Goal: Task Accomplishment & Management: Use online tool/utility

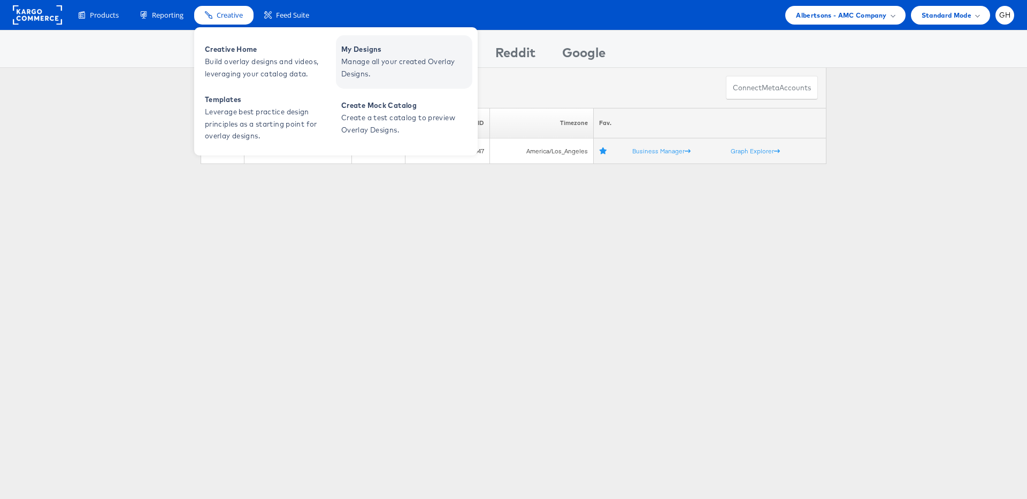
click at [362, 56] on span "Manage all your created Overlay Designs." at bounding box center [405, 68] width 128 height 25
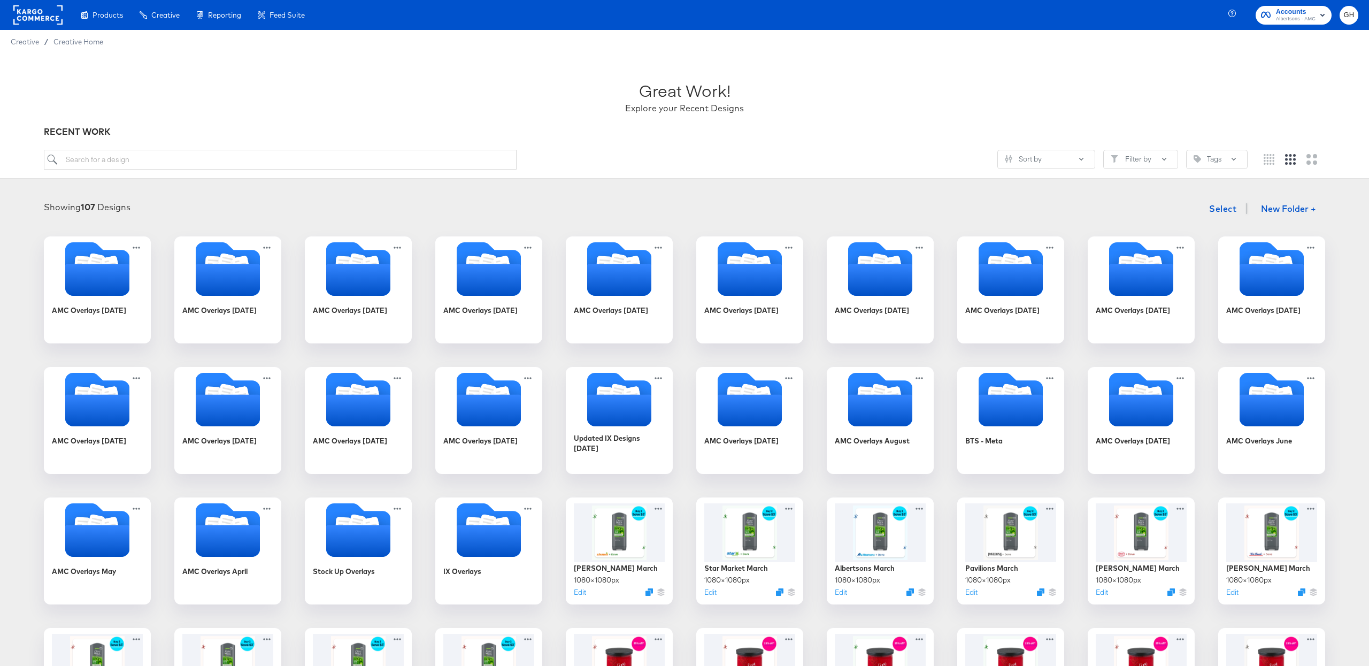
click at [33, 19] on rect at bounding box center [37, 14] width 49 height 19
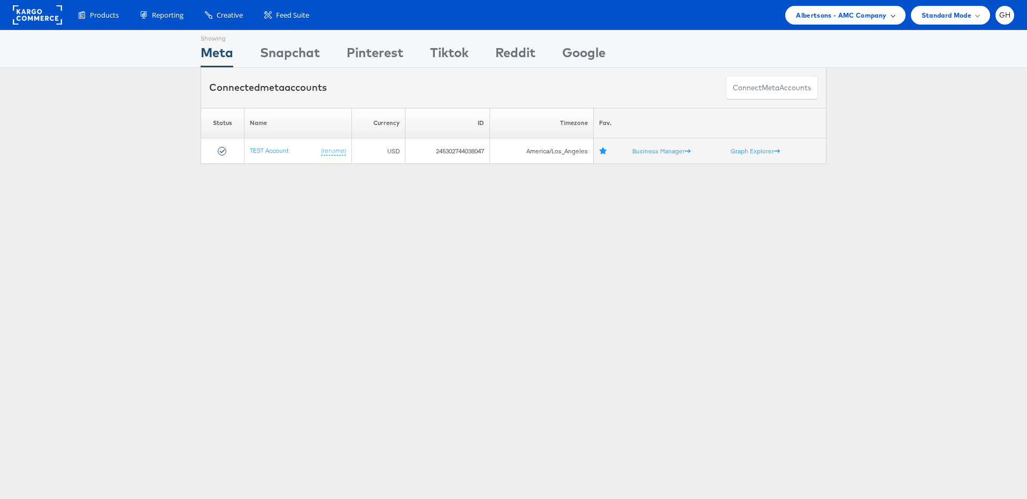
click at [855, 17] on span "Albertsons - AMC Company" at bounding box center [841, 15] width 90 height 11
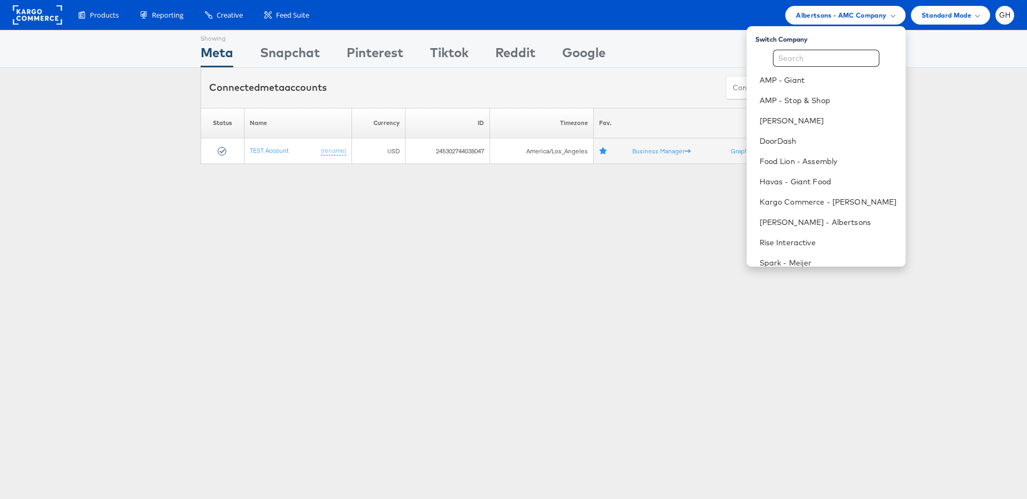
click at [483, 209] on div "Showing Meta Showing Snapchat Showing Pinterest Showing Tiktok Showing Reddit S…" at bounding box center [513, 297] width 1027 height 535
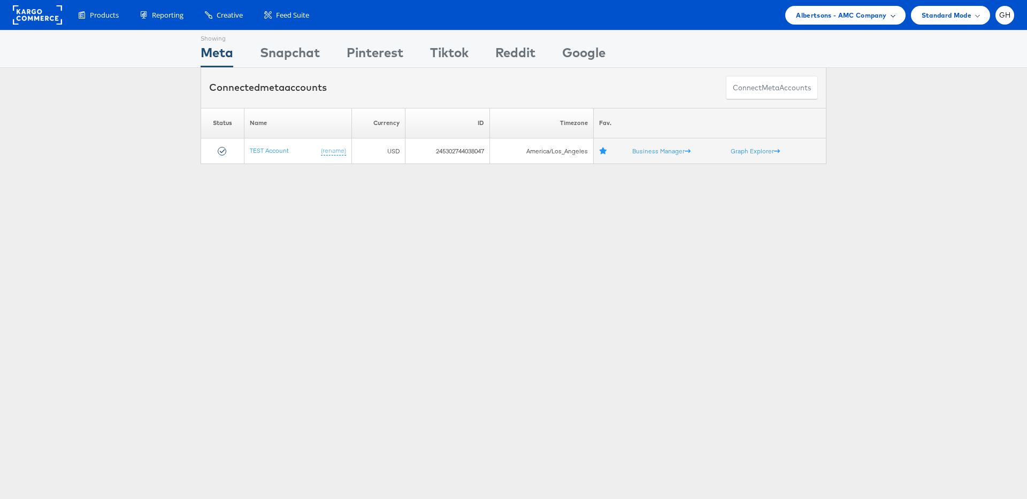
click at [836, 17] on span "Albertsons - AMC Company" at bounding box center [841, 15] width 90 height 11
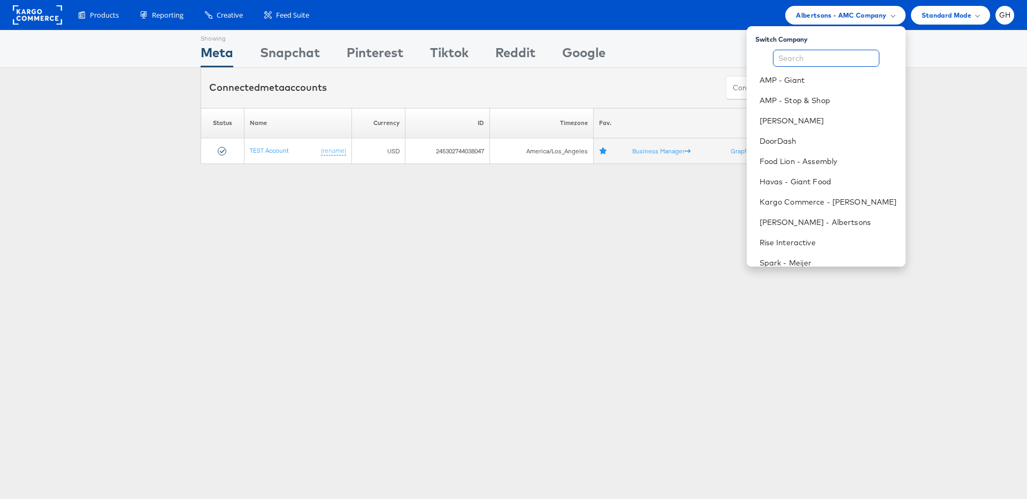
click at [827, 59] on input "text" at bounding box center [826, 58] width 106 height 17
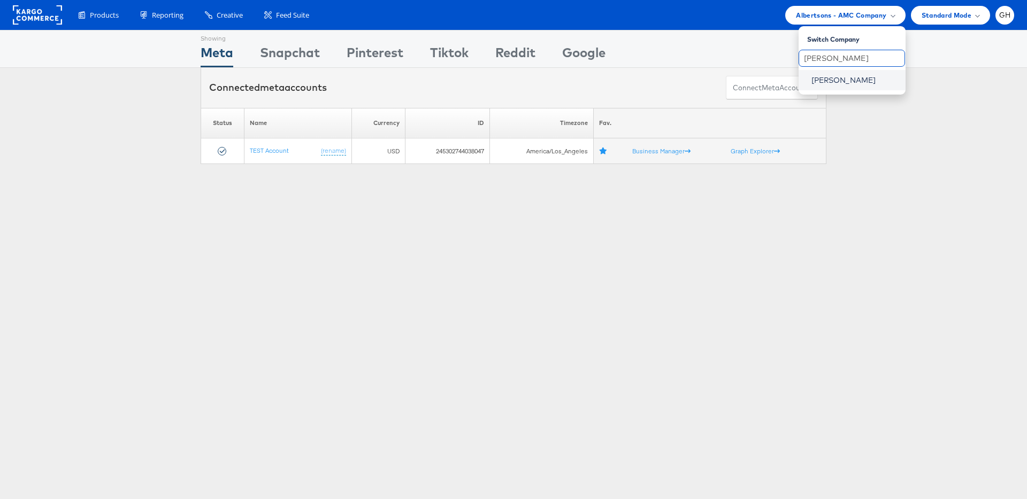
type input "belk"
click at [841, 83] on link "[PERSON_NAME]" at bounding box center [854, 80] width 86 height 11
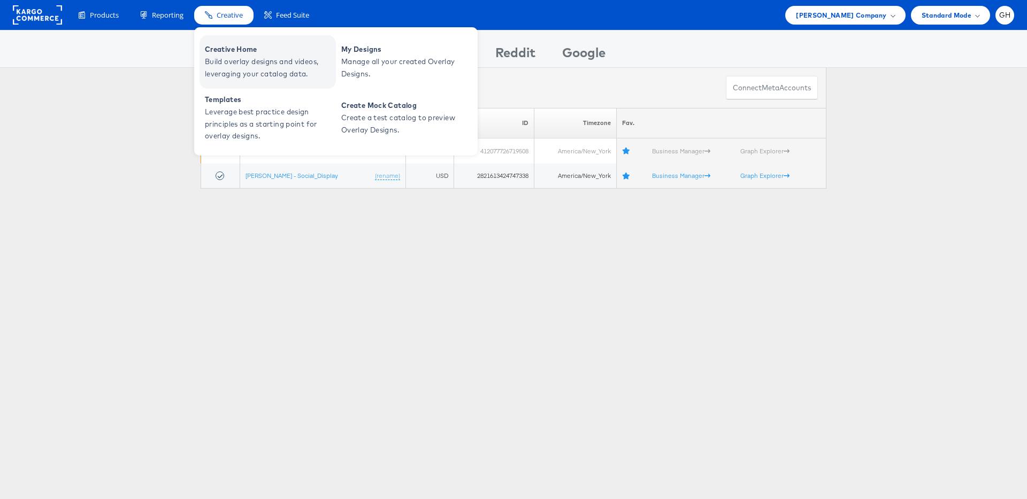
click at [242, 59] on span "Build overlay designs and videos, leveraging your catalog data." at bounding box center [269, 68] width 128 height 25
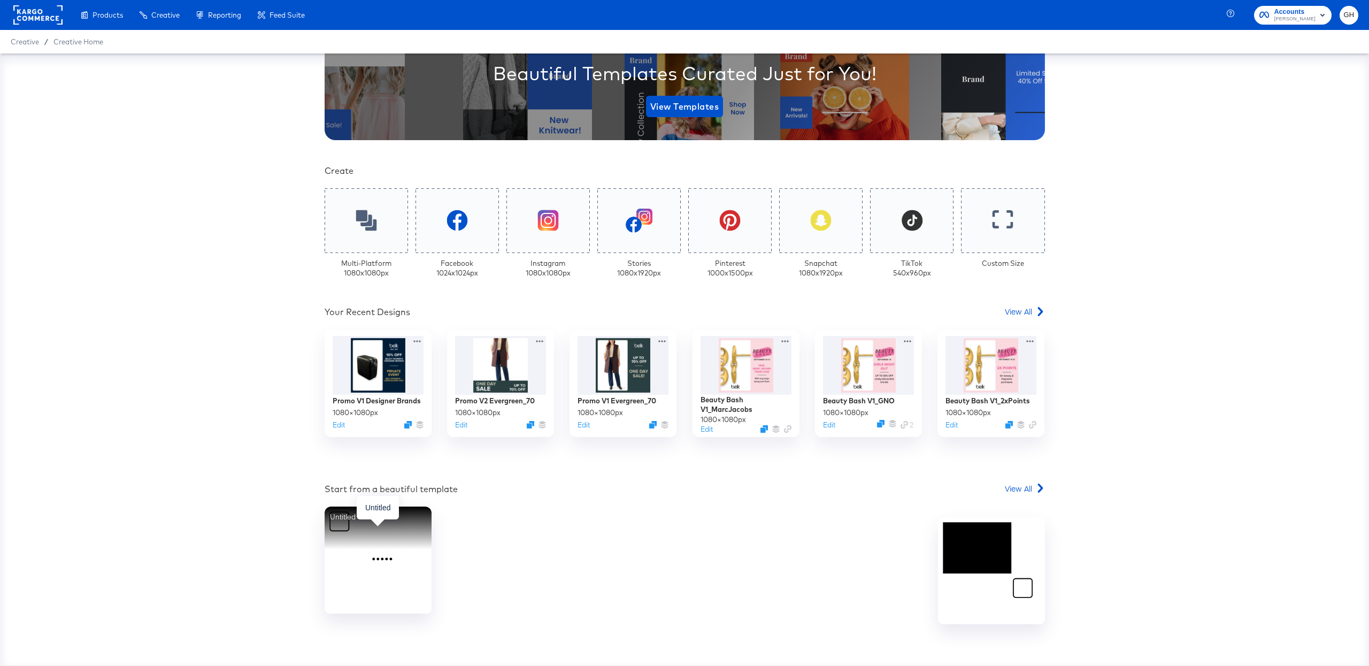
scroll to position [167, 0]
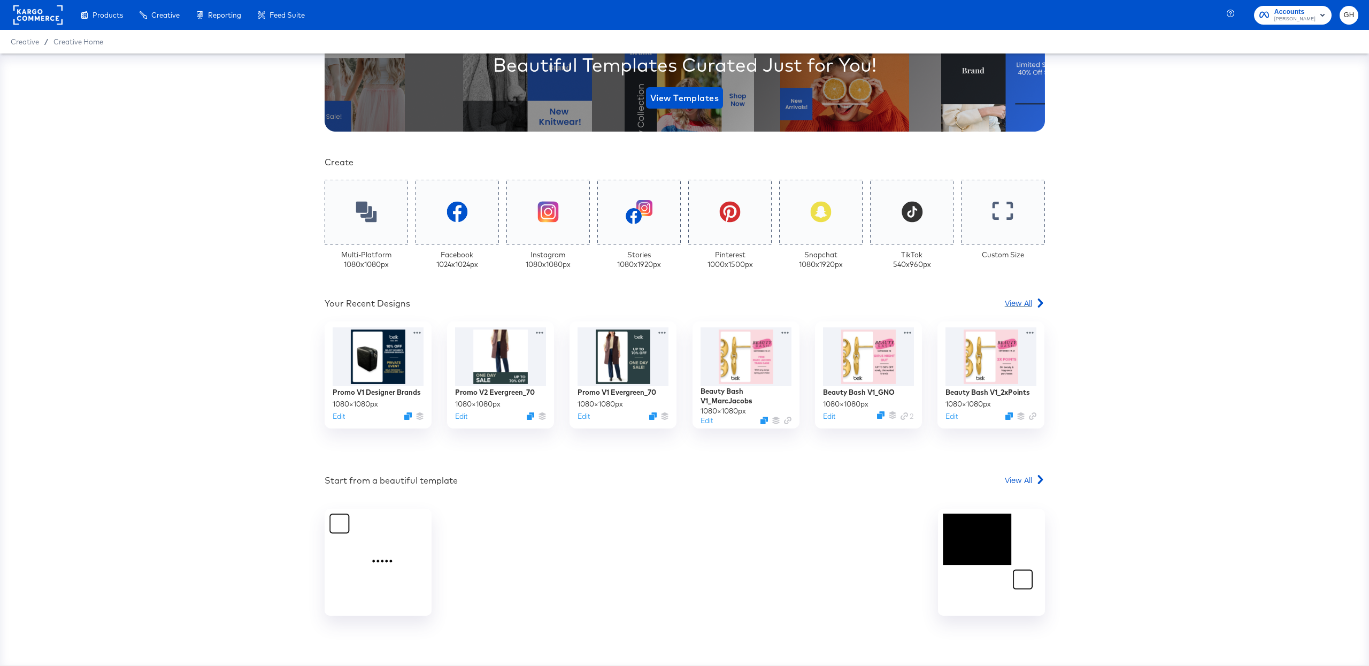
click at [1015, 298] on span "View All" at bounding box center [1018, 302] width 27 height 11
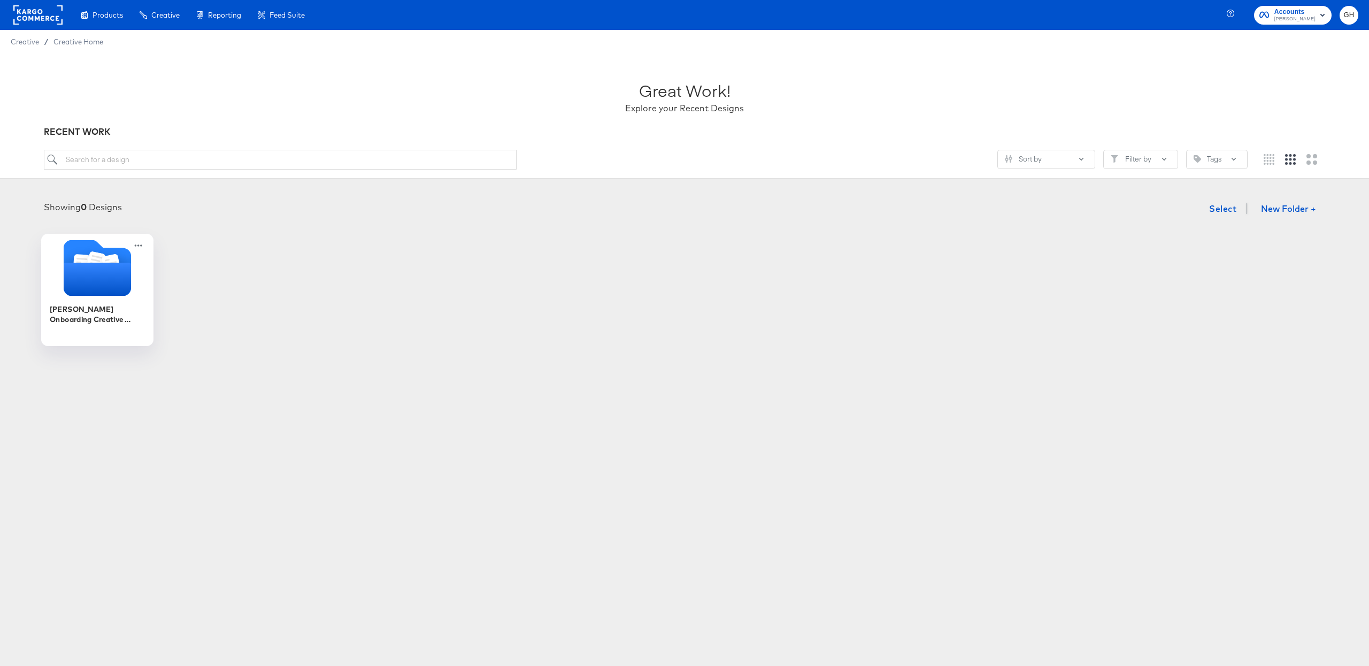
click at [118, 284] on icon "Folder" at bounding box center [97, 279] width 67 height 33
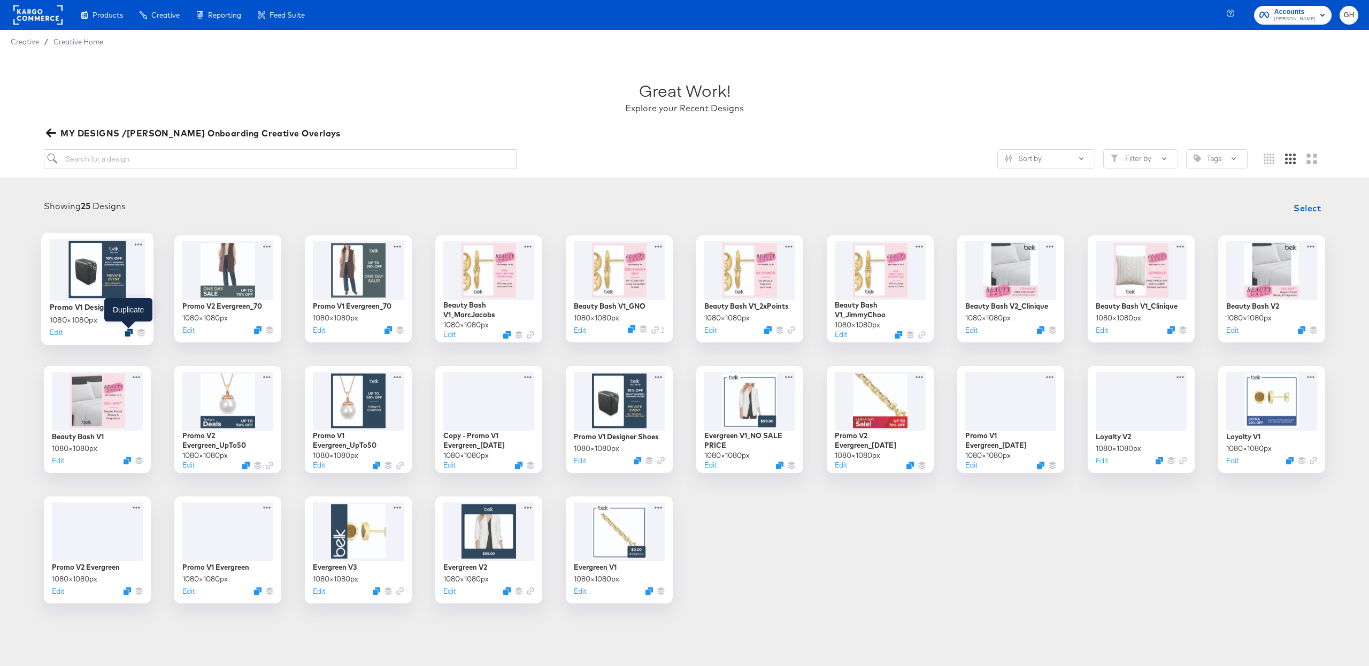
click at [126, 329] on icon "Duplicate" at bounding box center [129, 332] width 8 height 8
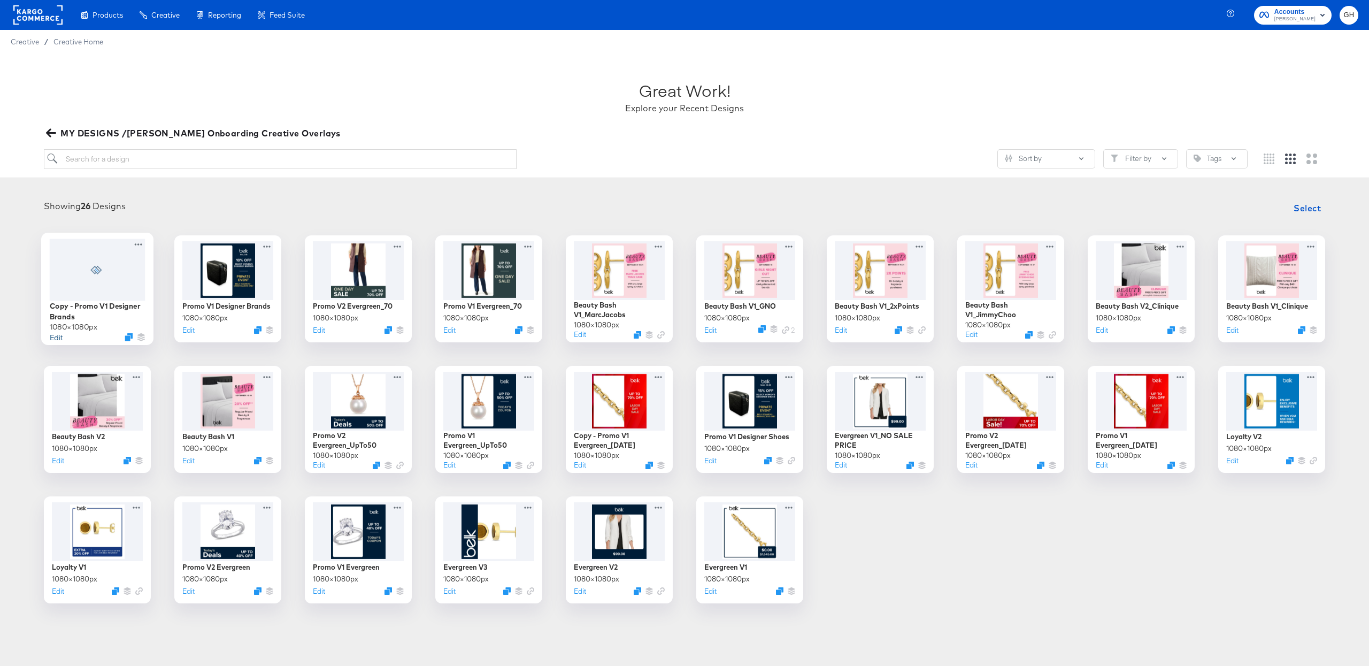
click at [50, 331] on button "Edit" at bounding box center [56, 336] width 13 height 10
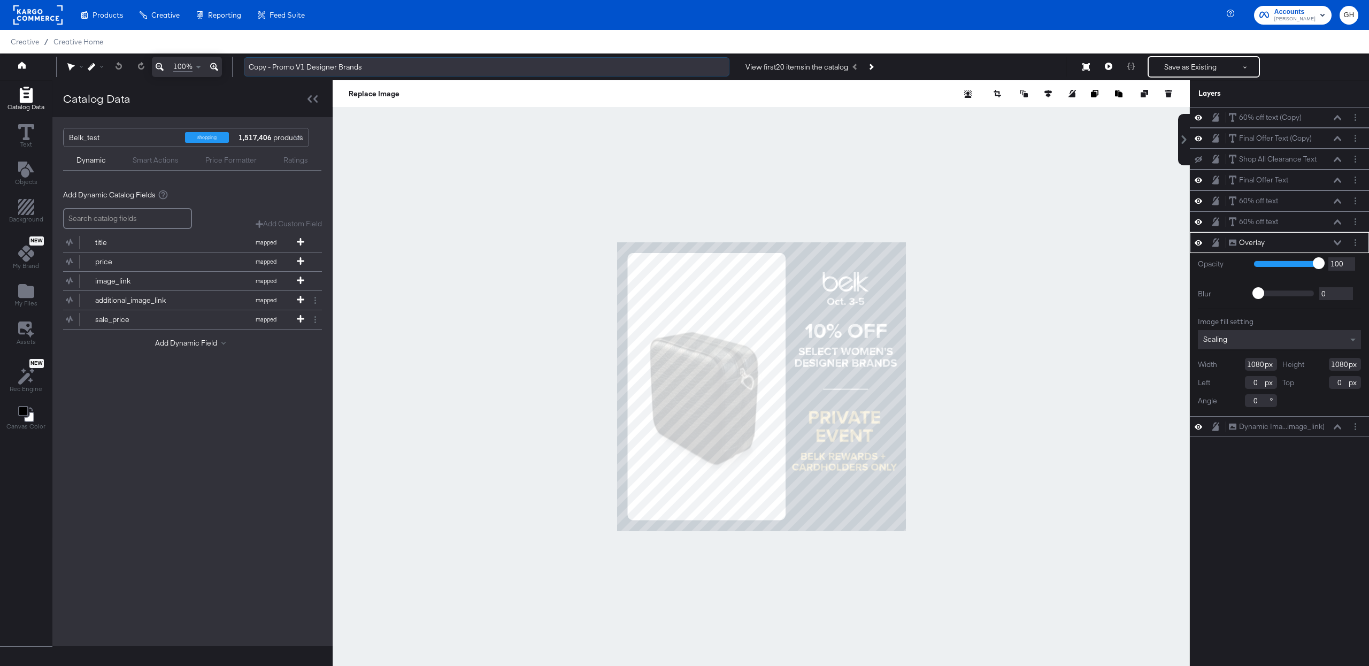
drag, startPoint x: 273, startPoint y: 68, endPoint x: 245, endPoint y: 64, distance: 28.1
click at [245, 64] on input "Copy - Promo V1 Designer Brands" at bounding box center [486, 67] width 485 height 20
drag, startPoint x: 283, startPoint y: 67, endPoint x: 418, endPoint y: 70, distance: 134.8
click at [418, 70] on input "Promo V1 Designer Brands" at bounding box center [486, 67] width 485 height 20
type input "Promo V1 Elite Days"
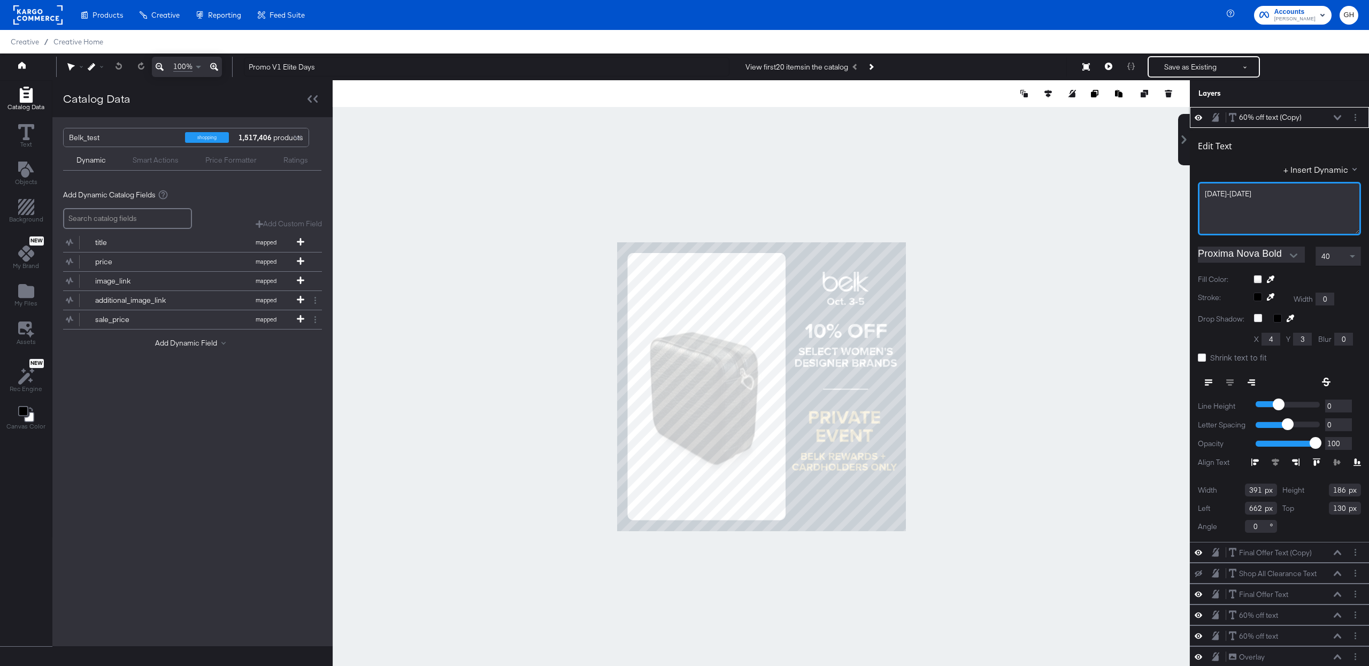
click at [1205, 186] on div "[DATE]-[DATE]" at bounding box center [1279, 208] width 163 height 53
click at [1236, 194] on div "[DATE]-[DATE]" at bounding box center [1279, 194] width 149 height 10
click at [1216, 195] on span "[DATE]-[DATE]" at bounding box center [1228, 194] width 47 height 10
click at [1243, 196] on div "[DATE]-[DATE]" at bounding box center [1279, 194] width 149 height 10
click at [1233, 195] on span "[DATE] - [DATE]" at bounding box center [1230, 194] width 50 height 10
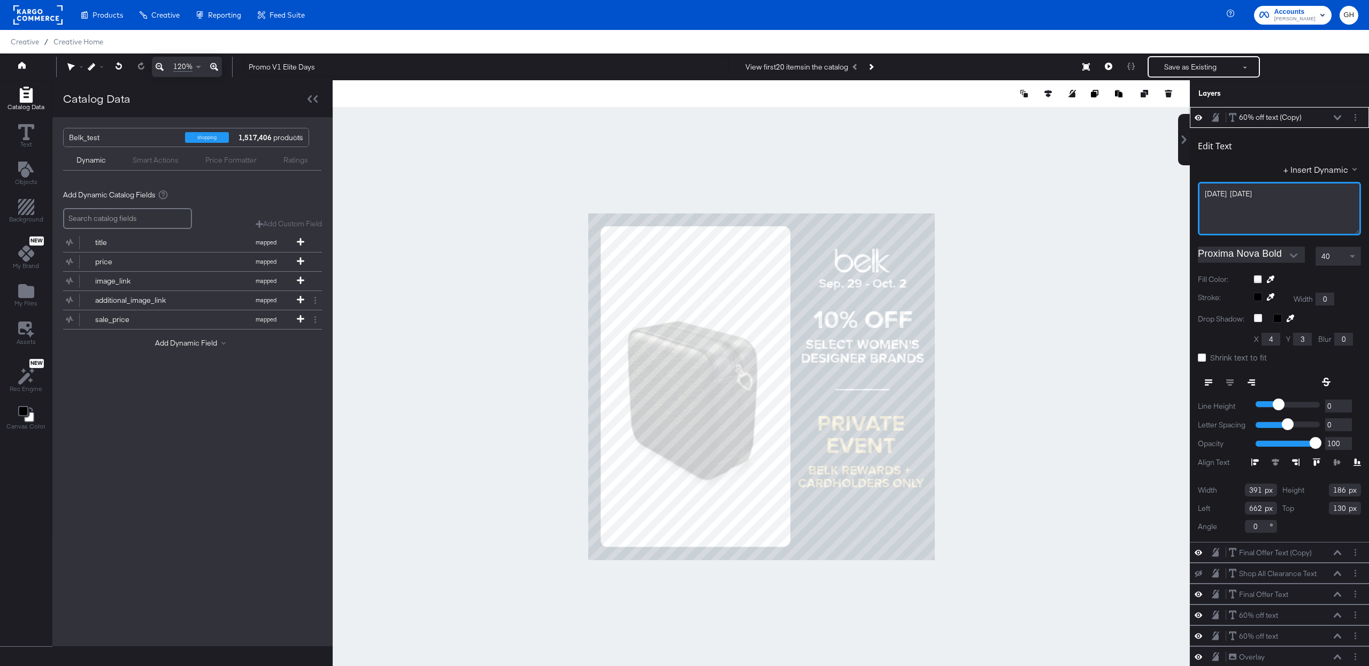
click at [1229, 194] on span "[DATE] [DATE]" at bounding box center [1228, 194] width 47 height 10
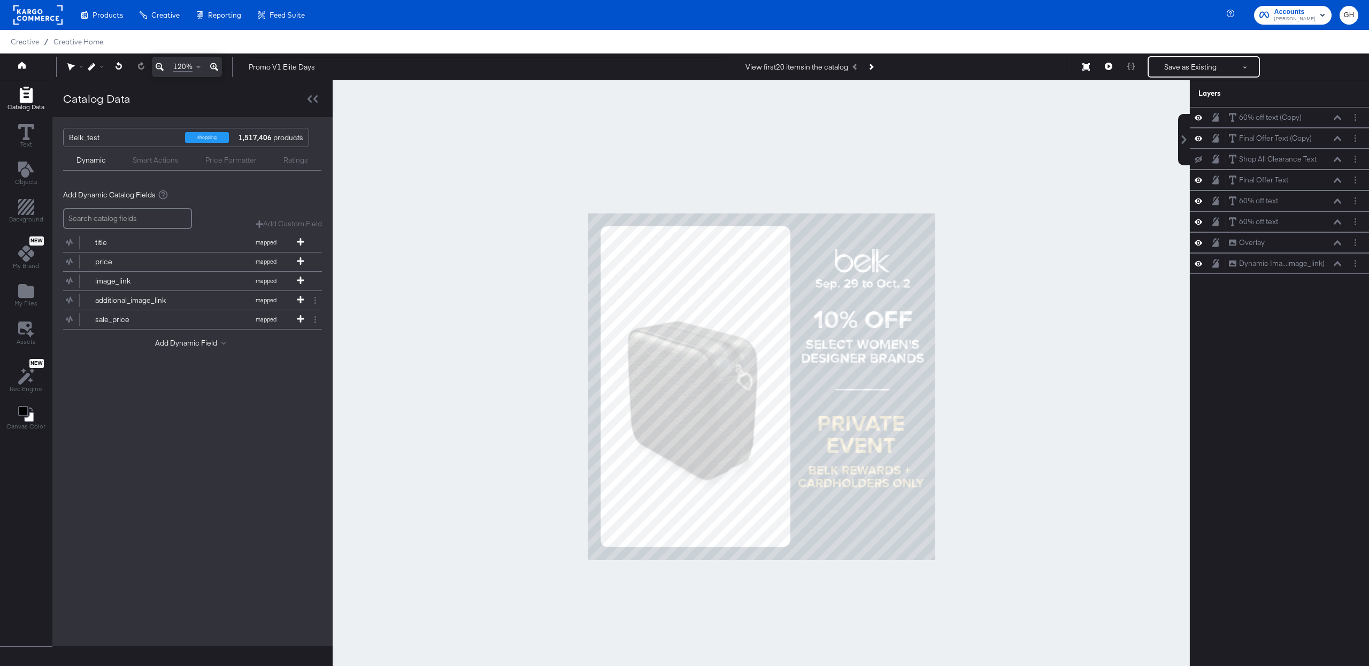
click at [1152, 274] on div at bounding box center [761, 386] width 857 height 613
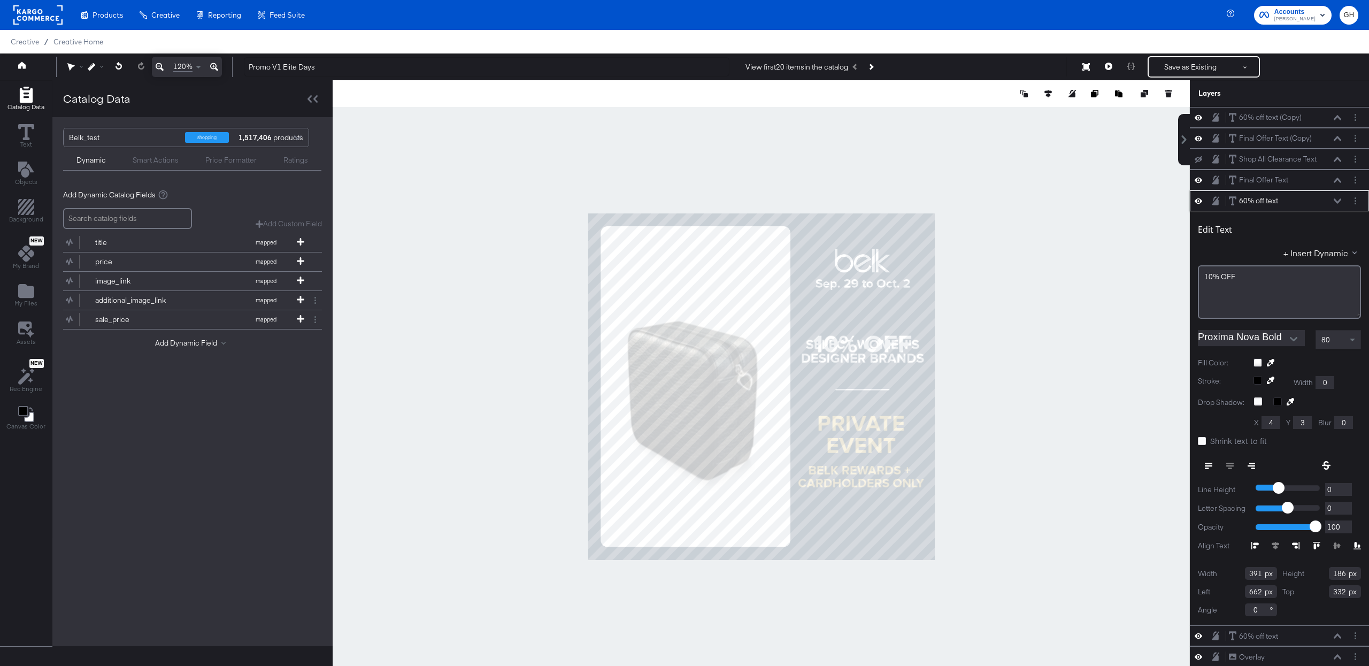
type input "488"
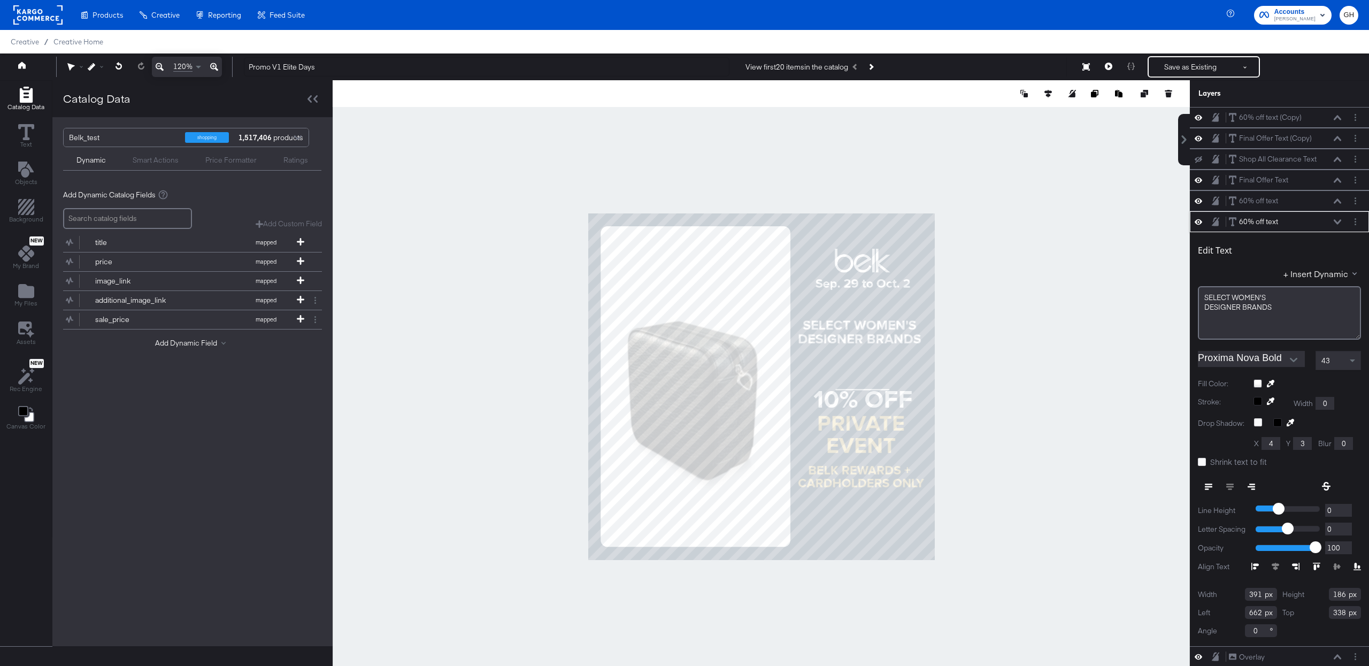
type input "280"
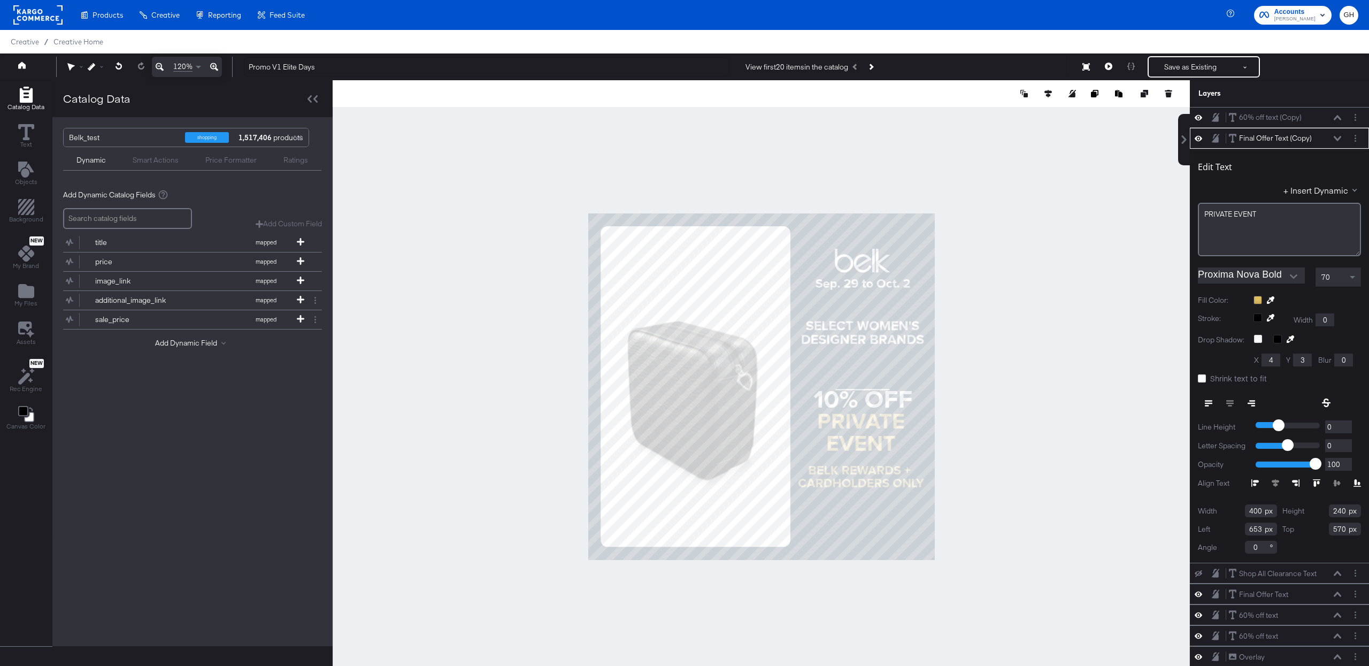
type input "563"
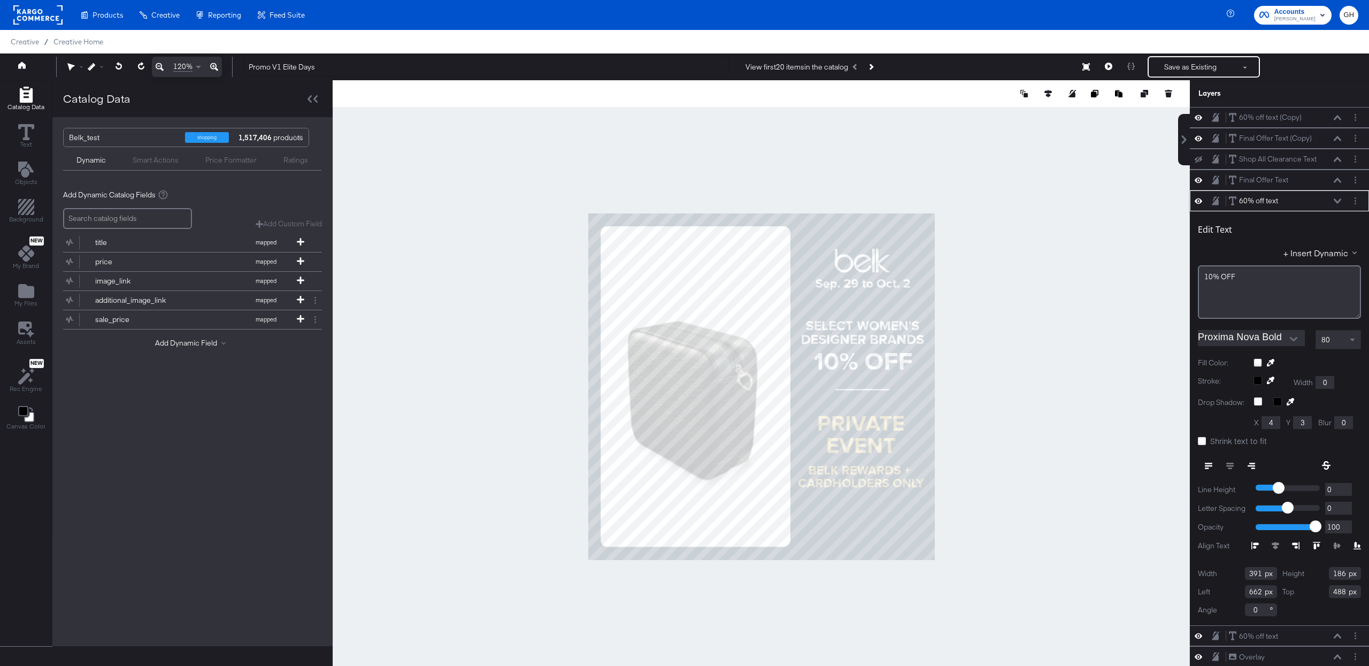
type input "370"
click at [1213, 279] on span "10% OFF" at bounding box center [1220, 277] width 31 height 10
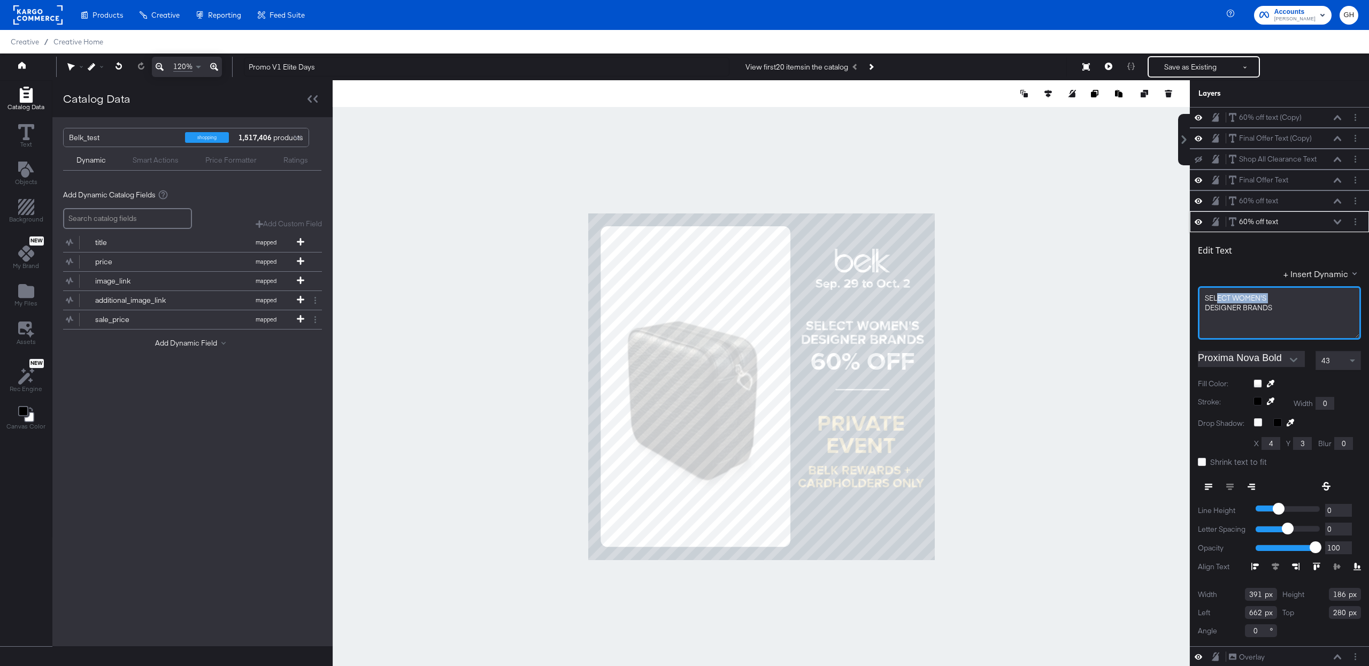
drag, startPoint x: 1270, startPoint y: 305, endPoint x: 1216, endPoint y: 302, distance: 54.1
click at [1216, 302] on div "SELECT ﻿WOMEN'S DESIGNER ﻿BRANDS" at bounding box center [1279, 312] width 163 height 53
click at [1216, 302] on span "SELECT ﻿WOMEN'S" at bounding box center [1235, 298] width 61 height 10
click at [1357, 225] on button "Layer Options" at bounding box center [1354, 221] width 11 height 11
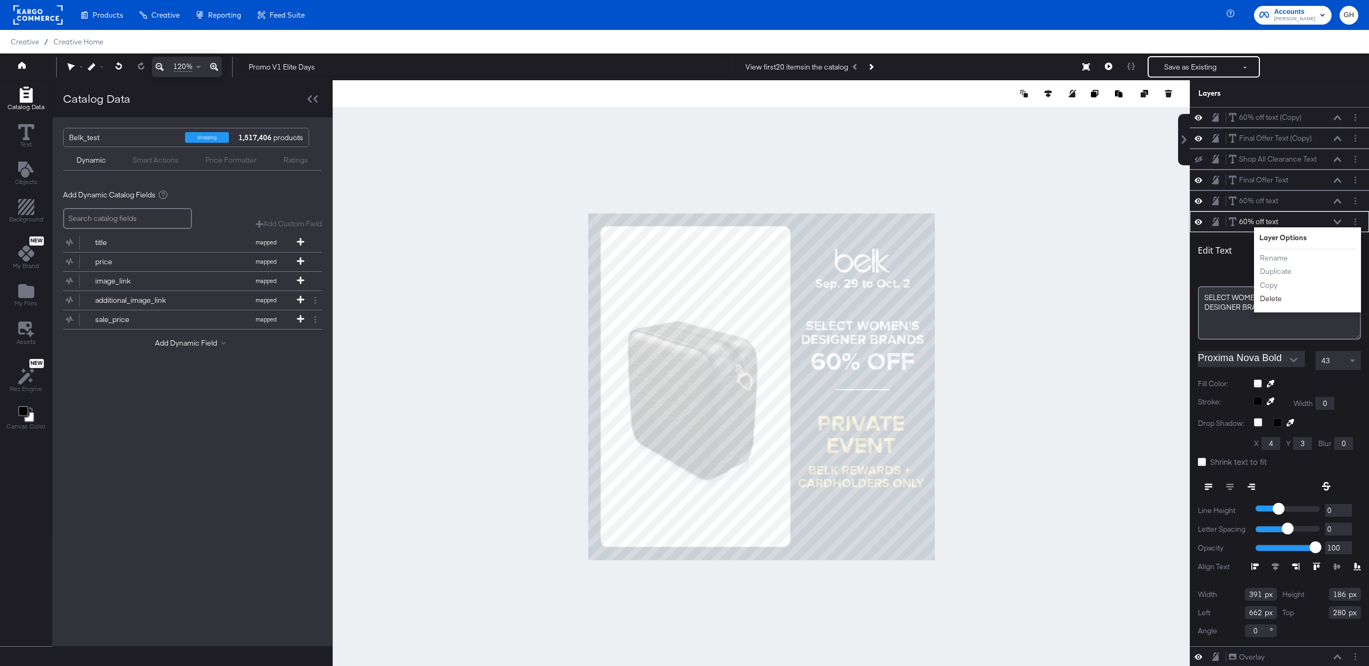
click at [1270, 301] on button "Delete" at bounding box center [1270, 298] width 23 height 11
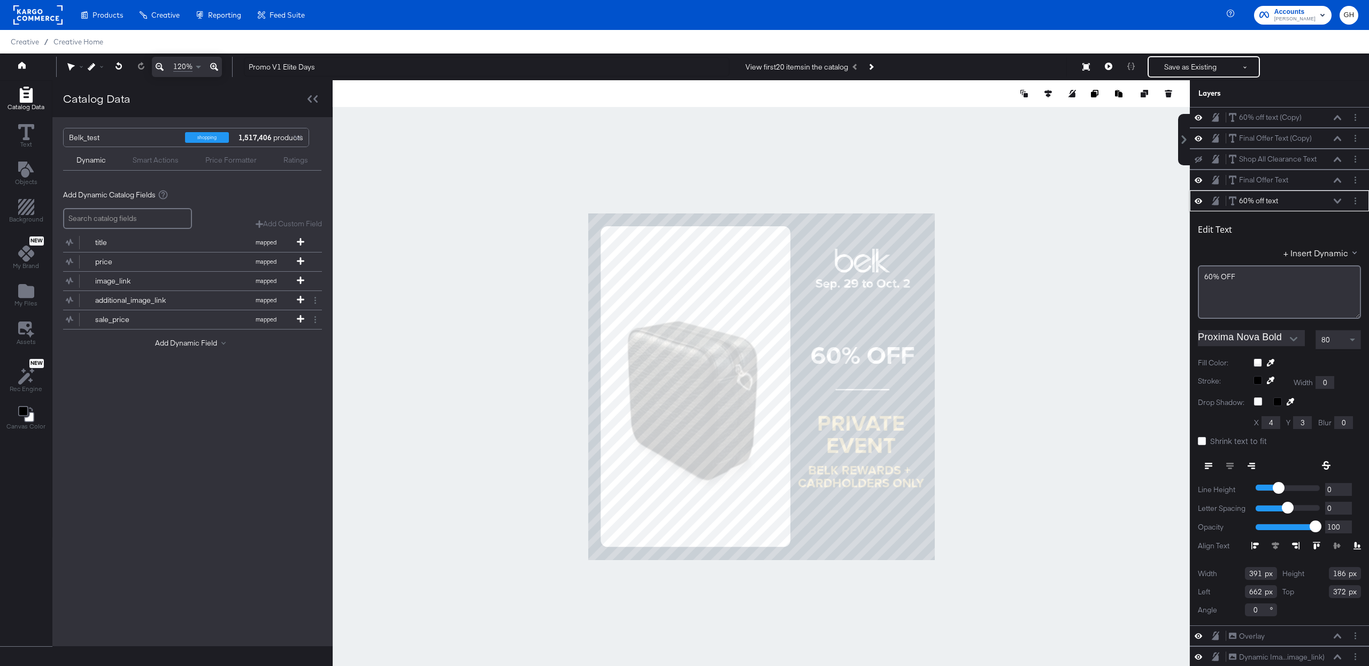
type input "352"
click at [1200, 279] on div "60% OFF" at bounding box center [1279, 291] width 163 height 53
click at [1214, 276] on div "﻿" at bounding box center [1279, 277] width 149 height 10
type input "337"
type input "665"
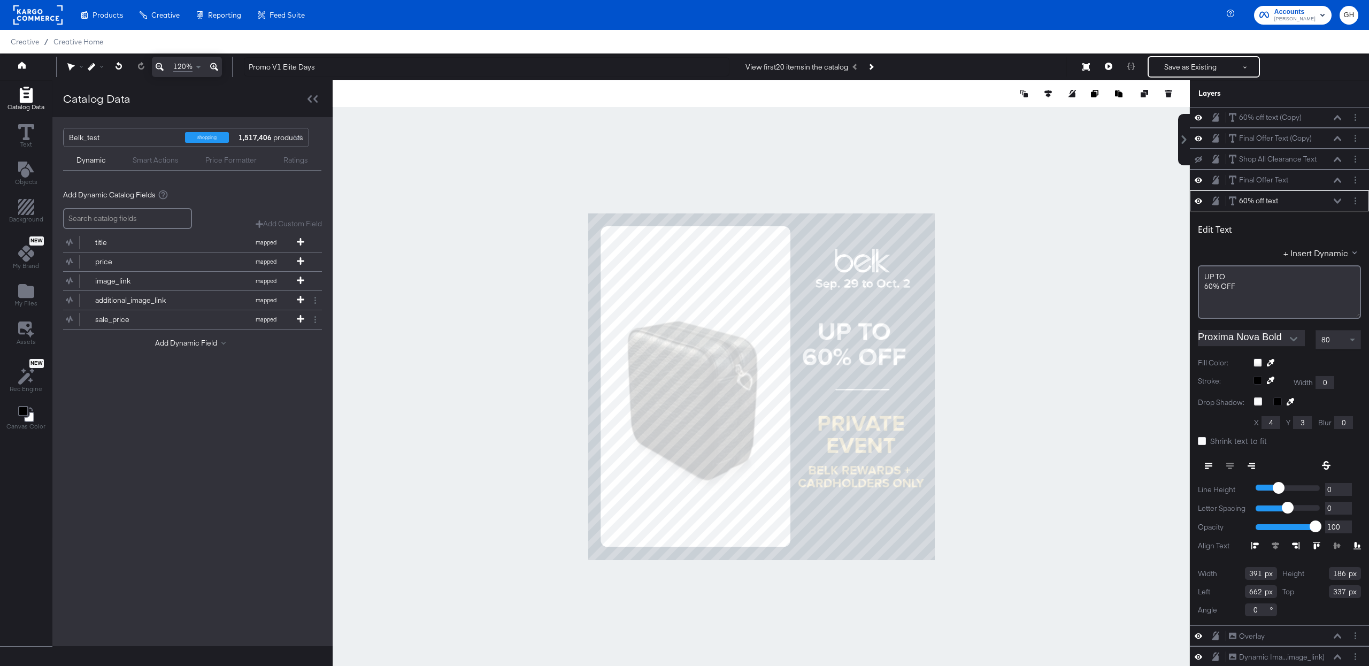
type input "316"
type input "654"
type input "336"
type input "670"
type input "316"
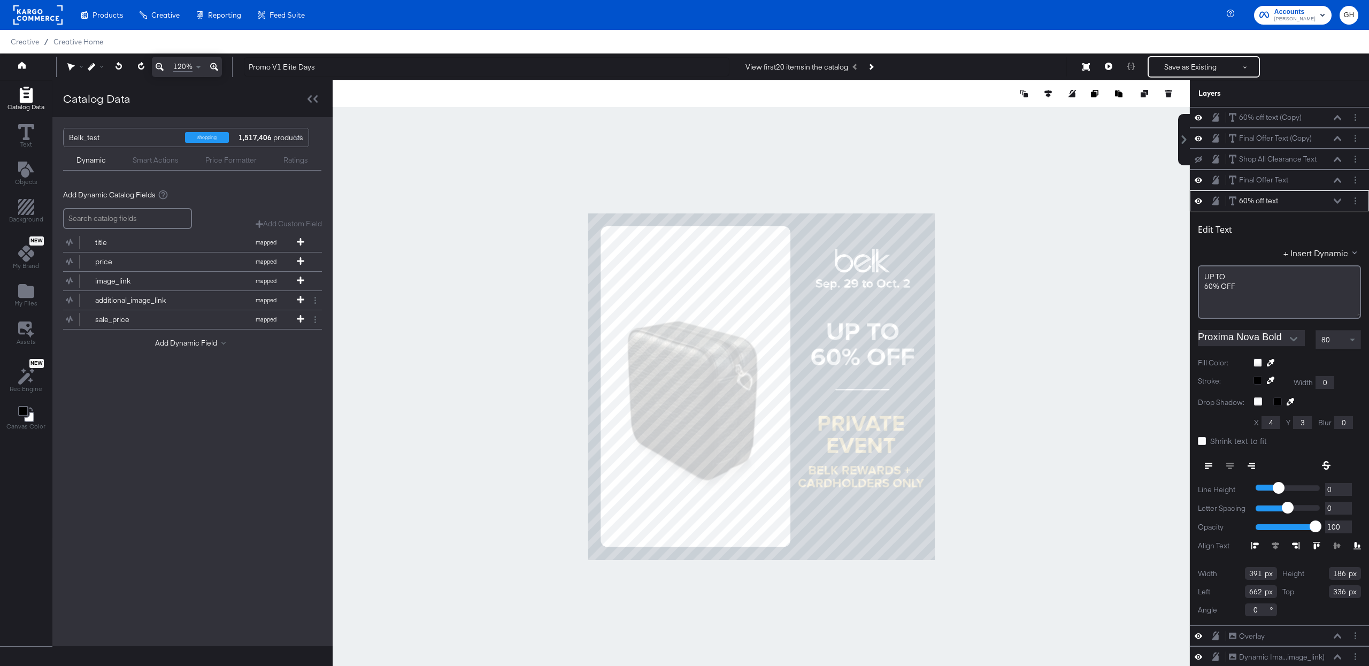
type input "316"
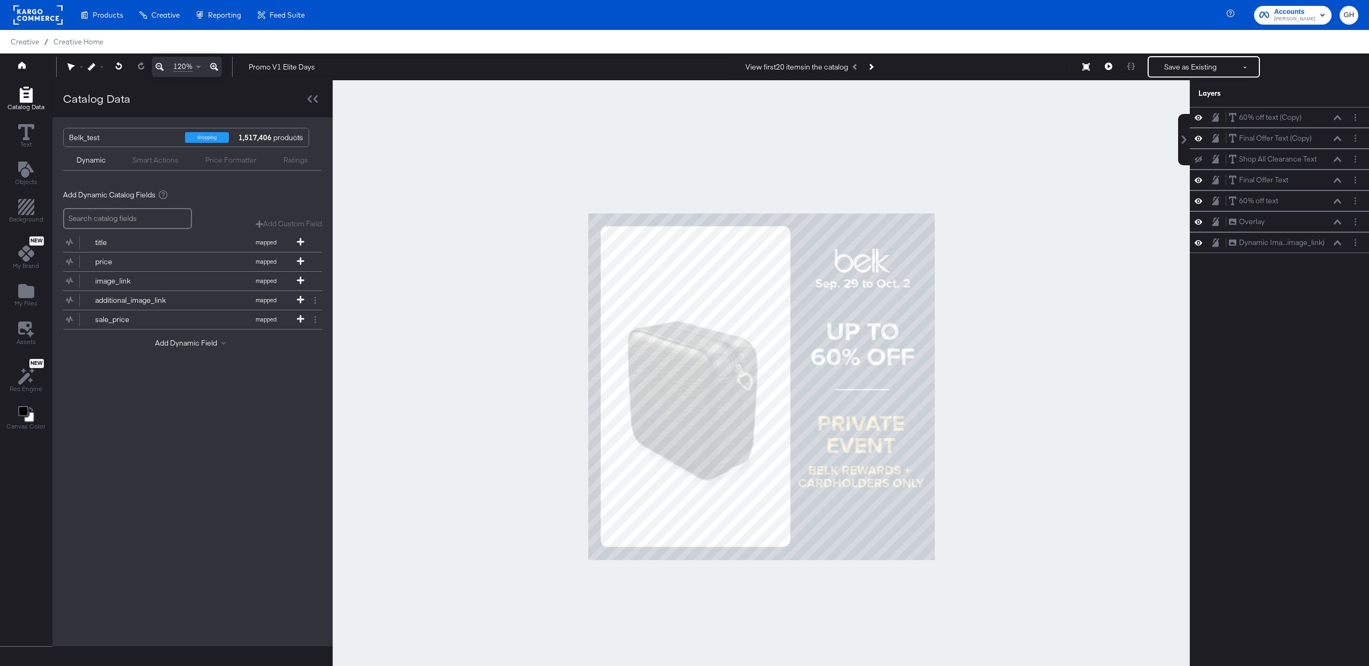
click at [1010, 368] on div at bounding box center [761, 386] width 857 height 613
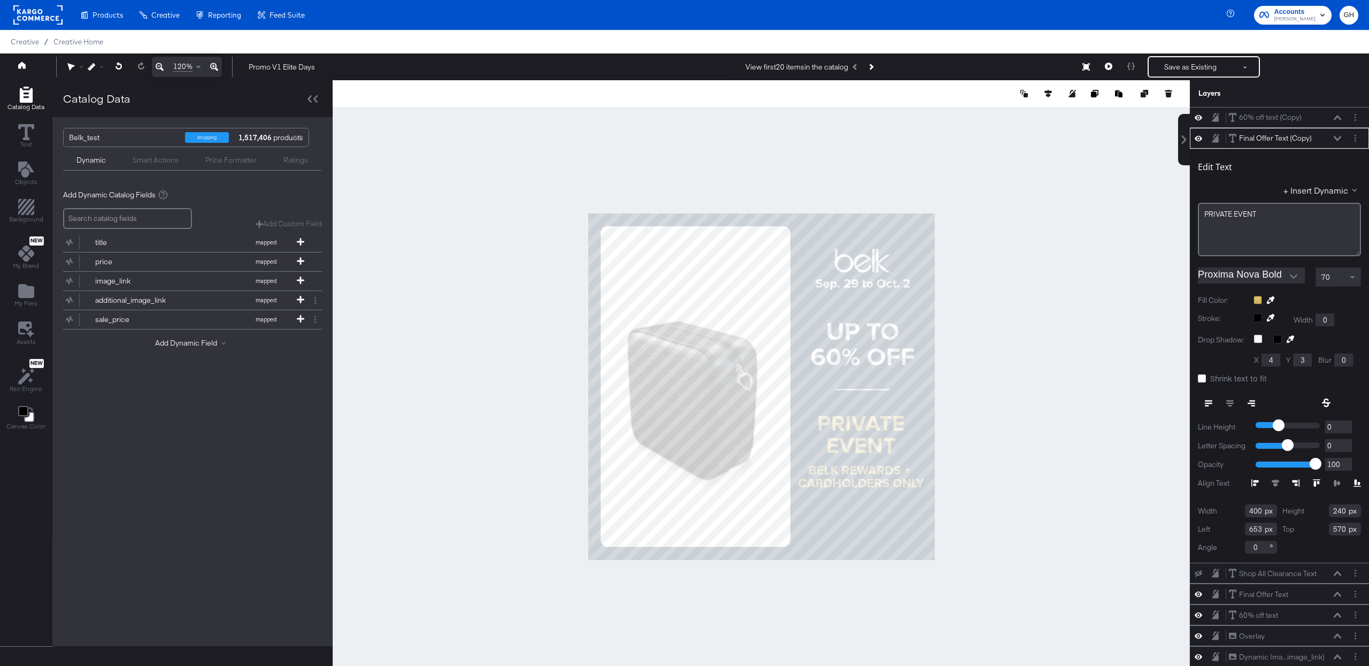
click at [467, 390] on div at bounding box center [761, 386] width 857 height 613
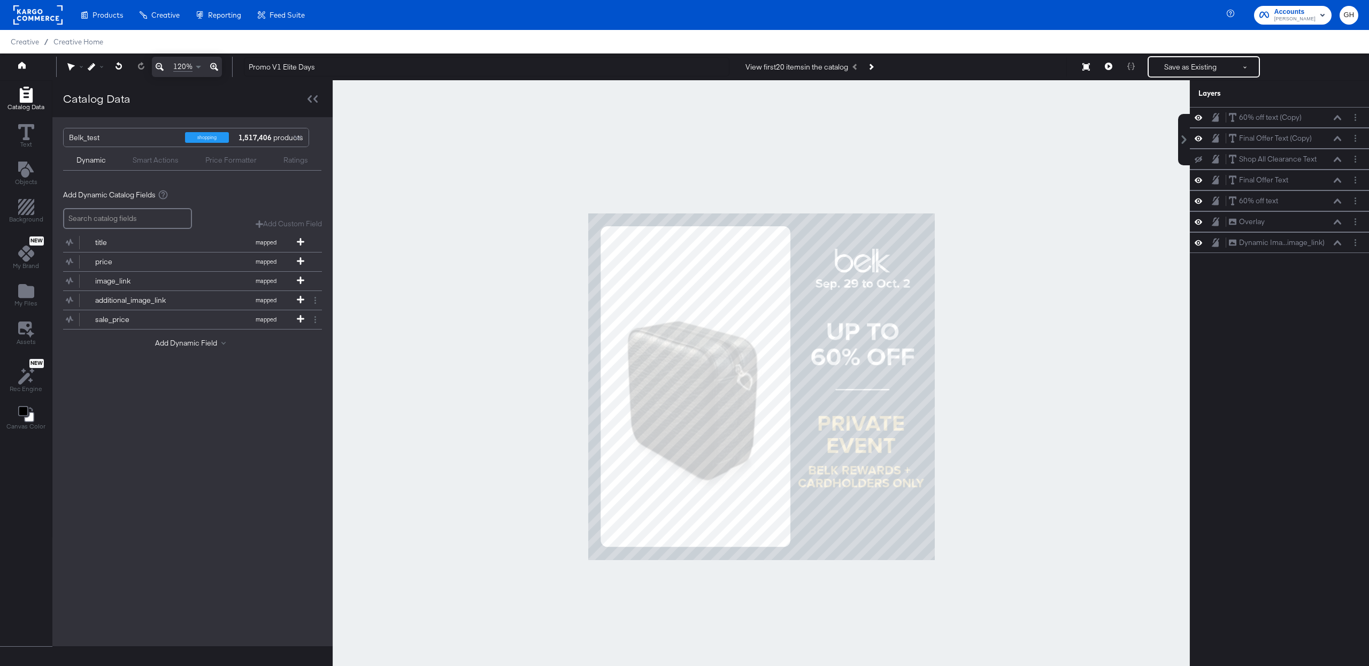
click at [1027, 421] on div at bounding box center [761, 386] width 857 height 613
click at [1186, 70] on button "Save as Existing" at bounding box center [1189, 66] width 83 height 19
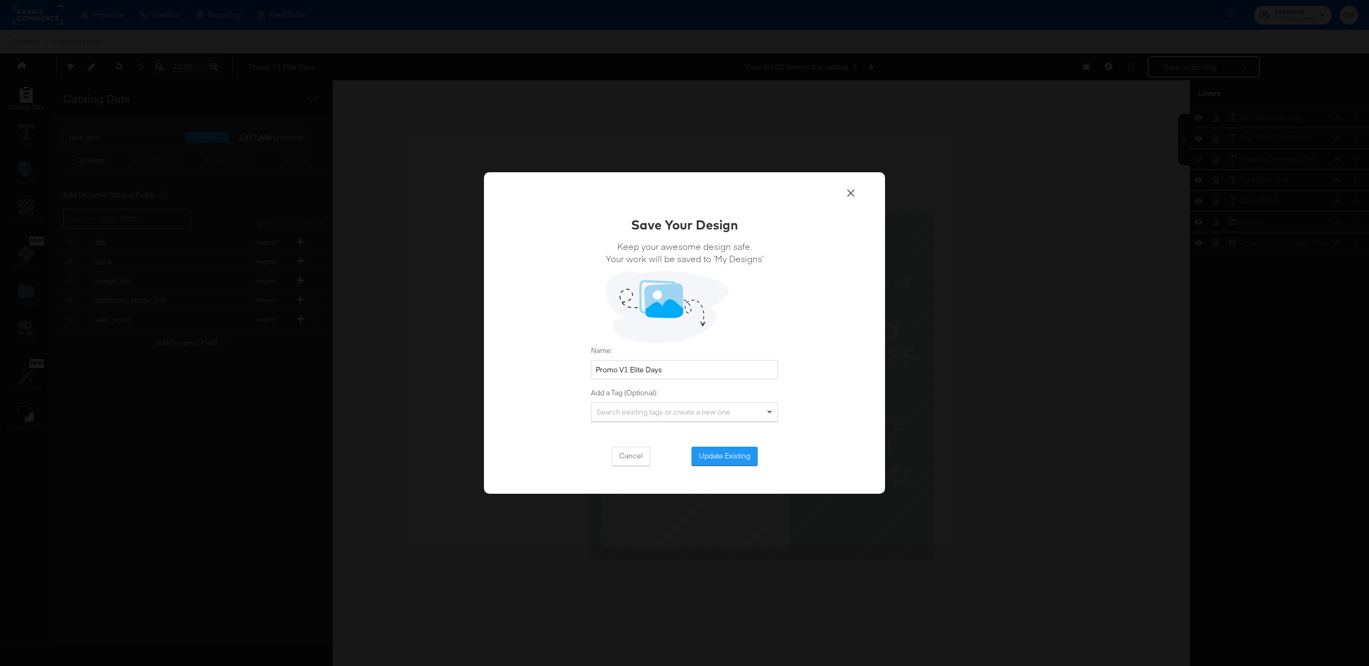
click at [724, 458] on button "Update Existing" at bounding box center [724, 455] width 66 height 19
